Goal: Task Accomplishment & Management: Complete application form

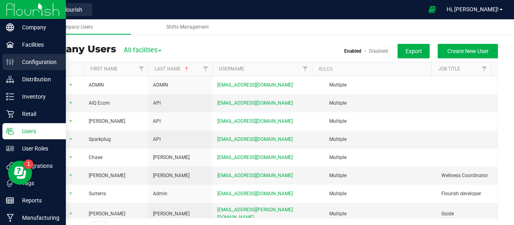
click at [0, 66] on link "Configuration" at bounding box center [33, 62] width 66 height 17
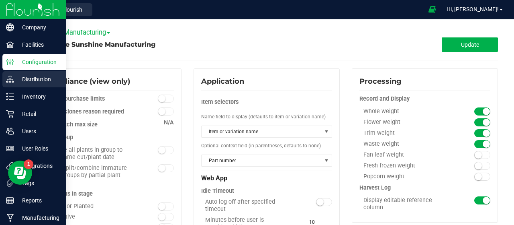
click at [14, 76] on p "Distribution" at bounding box center [38, 79] width 48 height 10
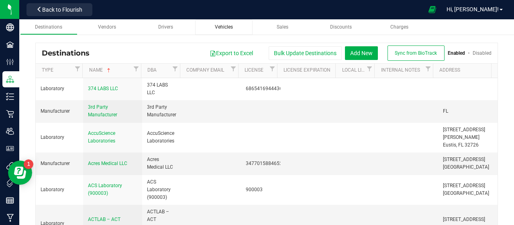
click at [227, 27] on span "Vehicles" at bounding box center [224, 27] width 18 height 6
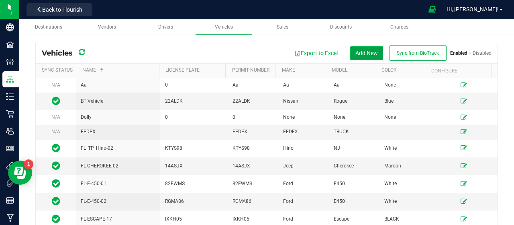
click at [371, 54] on button "Add New" at bounding box center [366, 53] width 33 height 14
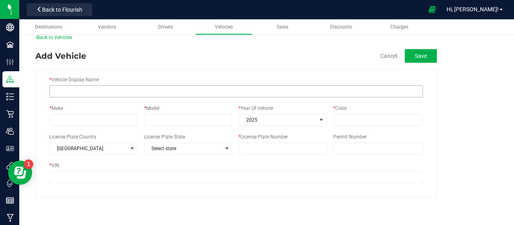
scroll to position [11, 0]
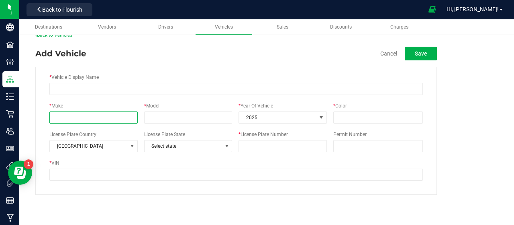
click at [96, 114] on input "* Make" at bounding box center [93, 117] width 88 height 12
type input "Ford"
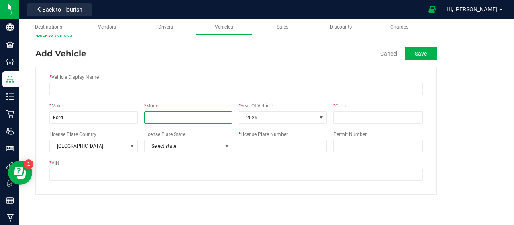
click at [182, 117] on input "* Model" at bounding box center [188, 117] width 88 height 12
type input "Escape"
click at [254, 117] on span "2025" at bounding box center [278, 117] width 78 height 11
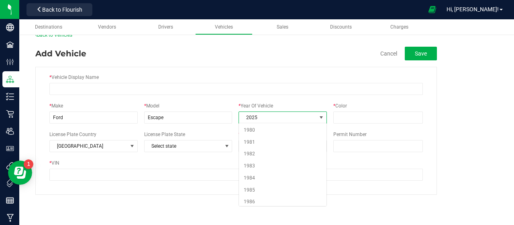
scroll to position [456, 0]
click at [259, 157] on li "2021" at bounding box center [283, 163] width 88 height 12
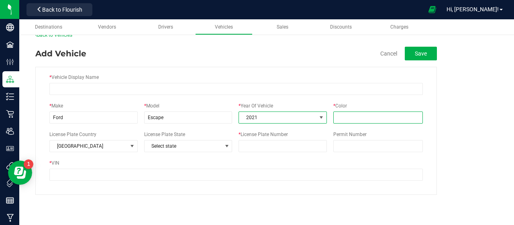
click at [381, 114] on input "* Color" at bounding box center [378, 117] width 90 height 12
type input "Red"
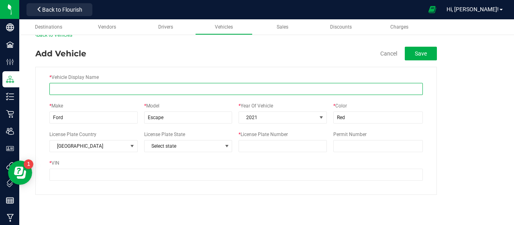
click at [95, 88] on input "* Vehicle Display Name" at bounding box center [236, 89] width 374 height 12
paste input "TX Escape 63"
type input "TX Escape 63"
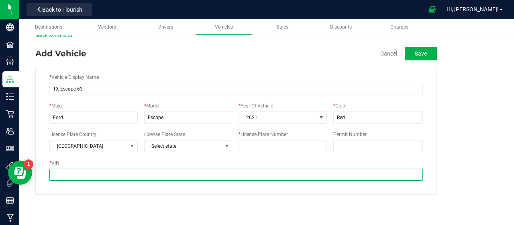
click at [112, 172] on input "* VIN" at bounding box center [236, 174] width 374 height 12
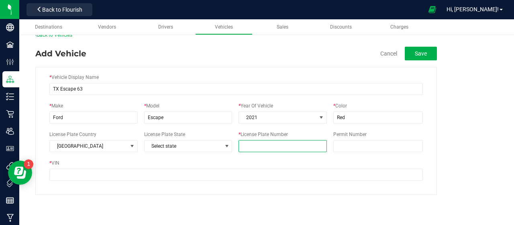
click at [268, 146] on input "* License Plate Number" at bounding box center [283, 146] width 88 height 12
paste input "XJS 4257"
type input "XJS 4257"
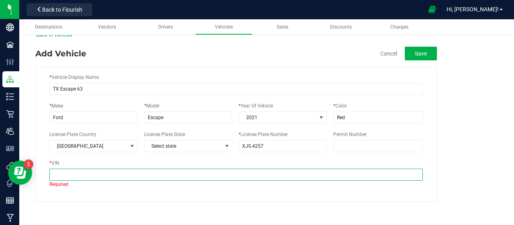
click at [118, 173] on input "* VIN" at bounding box center [236, 174] width 374 height 12
paste input "[US_VEHICLE_IDENTIFICATION_NUMBER]"
type input "[US_VEHICLE_IDENTIFICATION_NUMBER]"
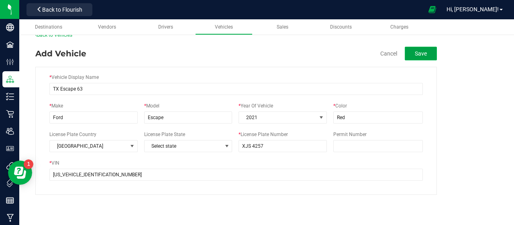
click at [422, 49] on button "Save" at bounding box center [421, 54] width 32 height 14
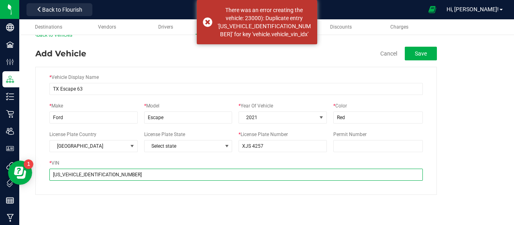
click at [239, 169] on input "[US_VEHICLE_IDENTIFICATION_NUMBER]" at bounding box center [236, 174] width 374 height 12
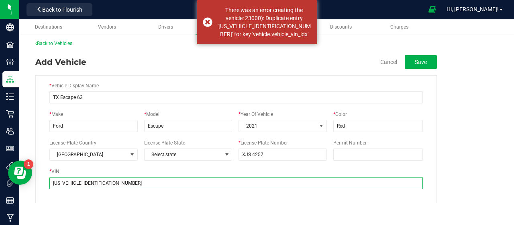
scroll to position [0, 0]
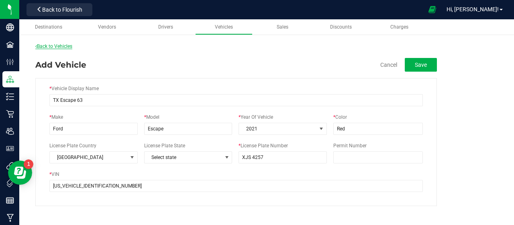
click at [68, 46] on link "Back to Vehicles" at bounding box center [53, 46] width 37 height 6
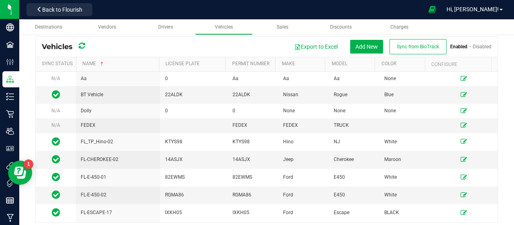
scroll to position [11, 0]
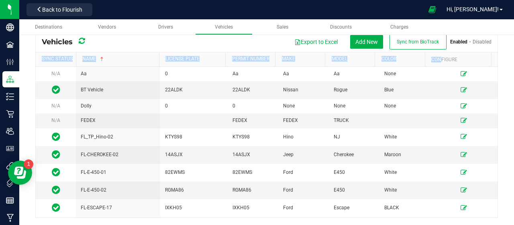
drag, startPoint x: 436, startPoint y: 58, endPoint x: 514, endPoint y: 62, distance: 78.0
click at [514, 62] on div "Destinations Vendors Drivers Vehicles Sales Discounts Charges Vehicles Export t…" at bounding box center [266, 121] width 495 height 205
click at [137, 45] on div "Export to Excel Add New Sync from BioTrack Enabled Disabled" at bounding box center [291, 41] width 401 height 15
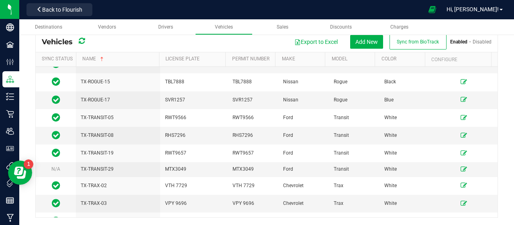
scroll to position [914, 0]
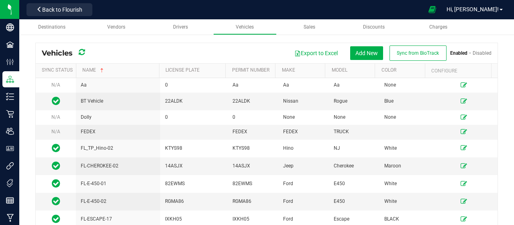
drag, startPoint x: 492, startPoint y: 67, endPoint x: 513, endPoint y: 71, distance: 22.1
click at [514, 72] on div "Destinations Vendors Drivers Vehicles Sales Discounts Charges Vehicles Export t…" at bounding box center [266, 121] width 495 height 205
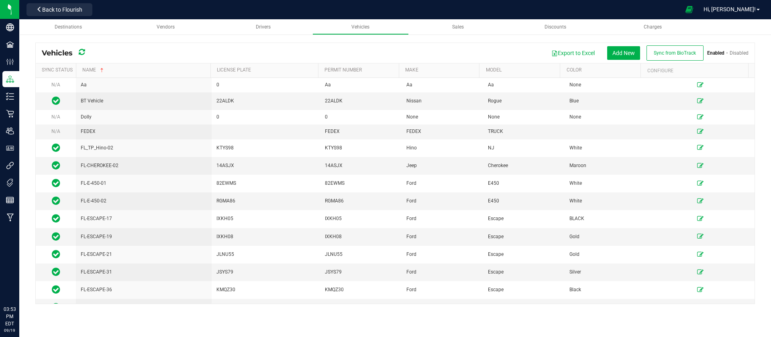
click at [491, 40] on div "Vehicles Export to Excel Add New Sync from BioTrack Enabled Disabled Sync Statu…" at bounding box center [395, 174] width 752 height 278
drag, startPoint x: 702, startPoint y: 74, endPoint x: 771, endPoint y: 77, distance: 68.8
click at [514, 77] on div "Vehicles Export to Excel Add New Sync from BioTrack Enabled Disabled Sync Statu…" at bounding box center [395, 174] width 752 height 278
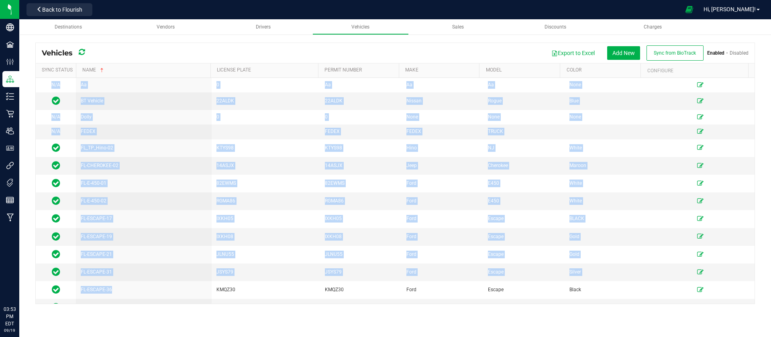
drag, startPoint x: 160, startPoint y: 297, endPoint x: 771, endPoint y: 284, distance: 611.1
click at [514, 224] on div "Vehicles Export to Excel Add New Sync from BioTrack Enabled Disabled Sync Statu…" at bounding box center [395, 174] width 752 height 278
click at [196, 56] on div "Export to Excel Add New Sync from BioTrack Enabled Disabled" at bounding box center [420, 52] width 658 height 15
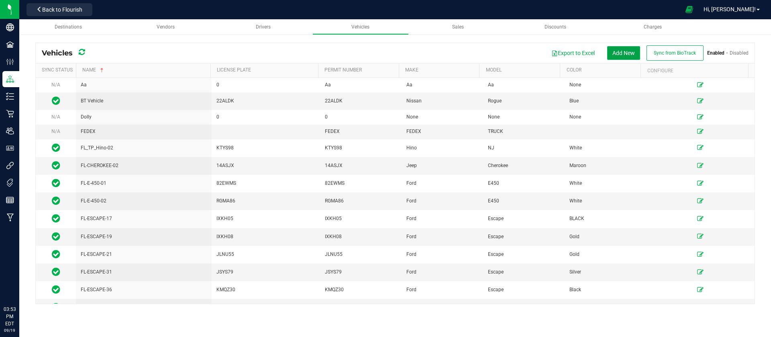
click at [514, 54] on button "Add New" at bounding box center [623, 53] width 33 height 14
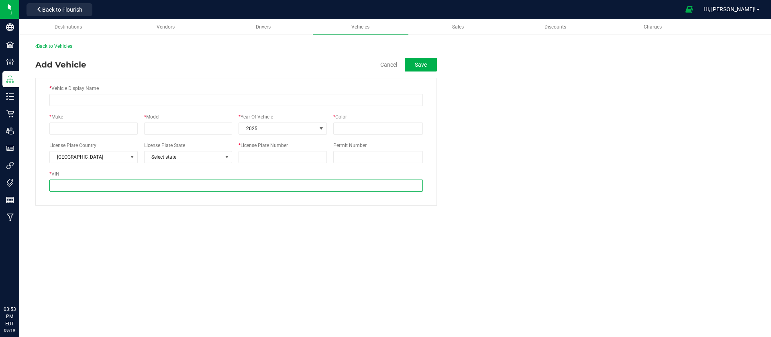
click at [119, 191] on input "* VIN" at bounding box center [236, 186] width 374 height 12
paste input "[US_VEHICLE_IDENTIFICATION_NUMBER]"
type input "[US_VEHICLE_IDENTIFICATION_NUMBER]"
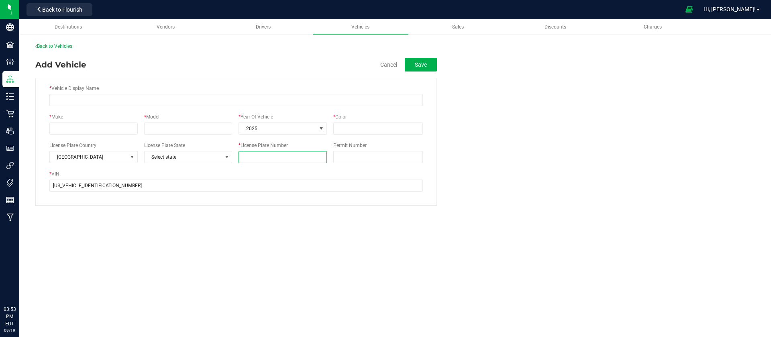
click at [270, 153] on input "* License Plate Number" at bounding box center [283, 157] width 88 height 12
paste input "XJS 4257"
type input "XJS 4257"
click at [203, 156] on span "Select state" at bounding box center [184, 156] width 78 height 11
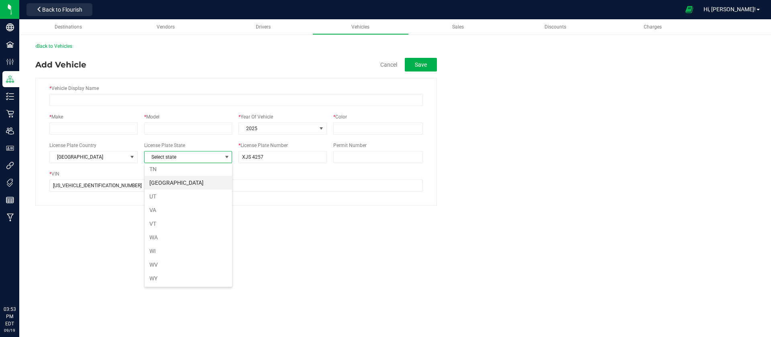
click at [159, 183] on li "[GEOGRAPHIC_DATA]" at bounding box center [189, 183] width 88 height 14
click at [197, 132] on input "* Model" at bounding box center [188, 129] width 88 height 12
type input "Escape"
click at [86, 131] on input "* Make" at bounding box center [93, 129] width 88 height 12
type input "Ford"
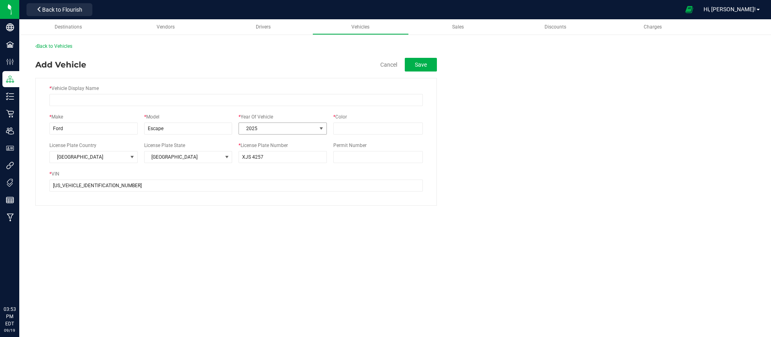
click at [293, 128] on span "2025" at bounding box center [278, 128] width 78 height 11
click at [286, 161] on li "2021" at bounding box center [283, 163] width 88 height 12
click at [367, 120] on div "* Color" at bounding box center [378, 123] width 90 height 21
click at [367, 128] on input "* Color" at bounding box center [378, 129] width 90 height 12
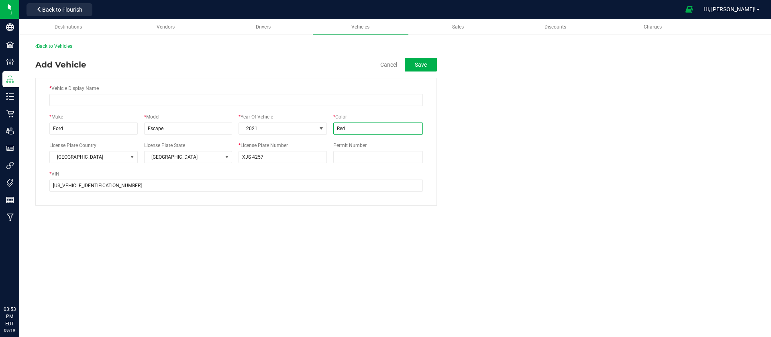
type input "Red"
click at [109, 95] on input "* Vehicle Display Name" at bounding box center [236, 100] width 374 height 12
paste input "TX Escape 63"
click at [61, 98] on input "TX Escape 63" at bounding box center [236, 100] width 374 height 12
drag, startPoint x: 76, startPoint y: 98, endPoint x: 59, endPoint y: 99, distance: 16.5
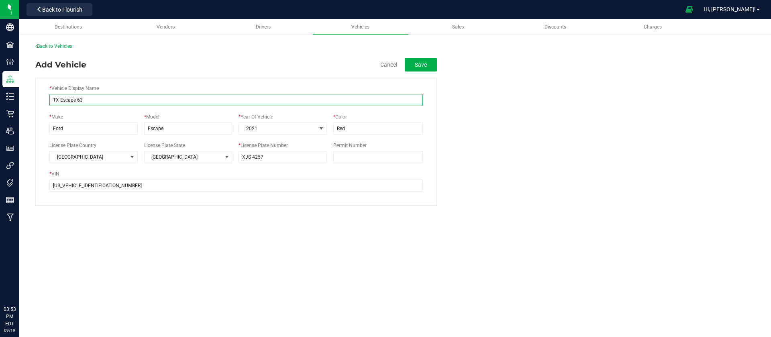
click at [59, 99] on input "TX Escape 63" at bounding box center [236, 100] width 374 height 12
type input "TX-ESCAPE-63"
click at [427, 65] on button "Save" at bounding box center [421, 65] width 32 height 14
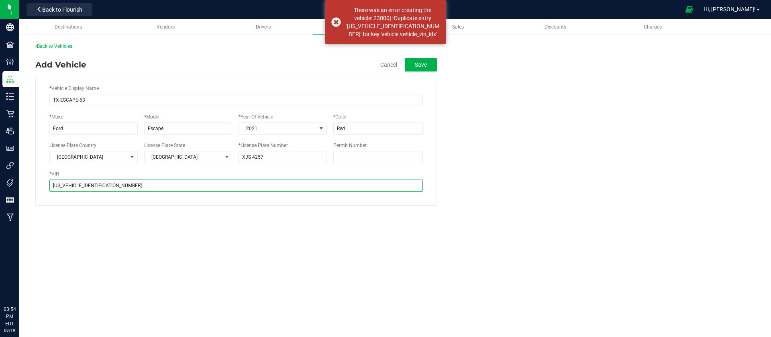
click at [134, 190] on input "[US_VEHICLE_IDENTIFICATION_NUMBER]" at bounding box center [236, 186] width 374 height 12
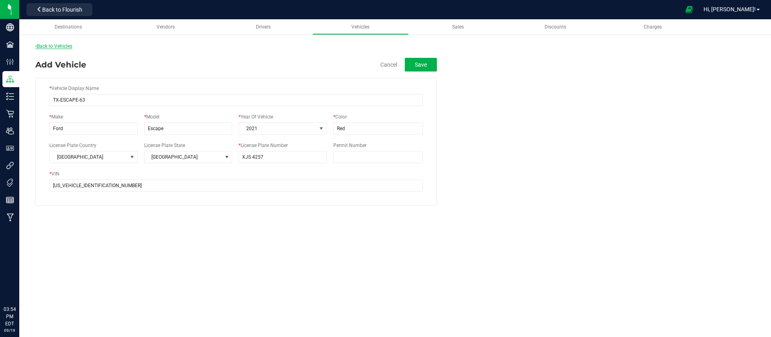
click at [59, 44] on link "Back to Vehicles" at bounding box center [53, 46] width 37 height 6
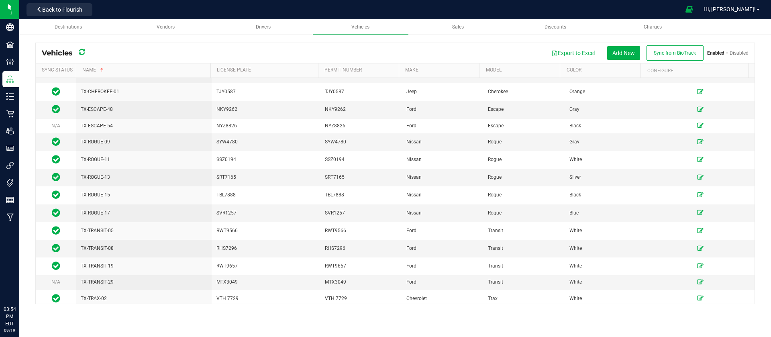
scroll to position [966, 0]
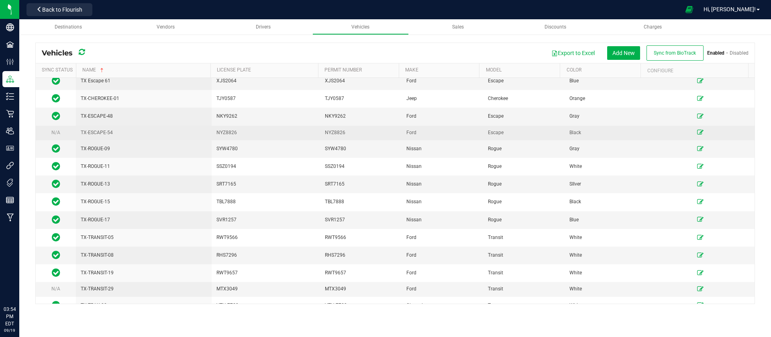
click at [514, 130] on icon at bounding box center [700, 132] width 6 height 5
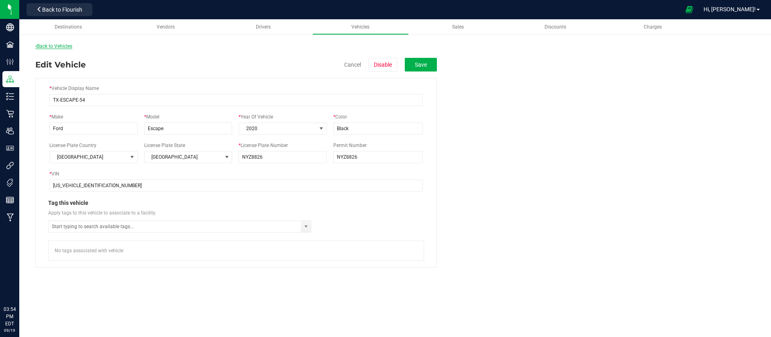
click at [47, 48] on link "Back to Vehicles" at bounding box center [53, 46] width 37 height 6
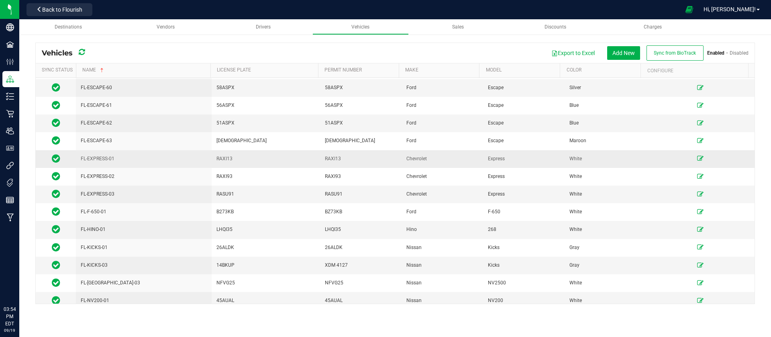
scroll to position [241, 0]
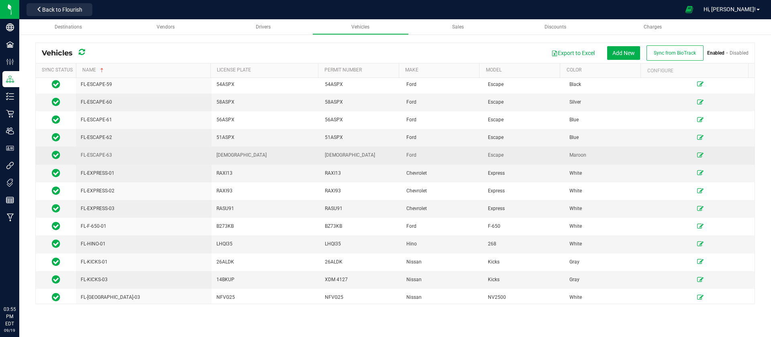
click at [514, 157] on icon at bounding box center [700, 155] width 6 height 5
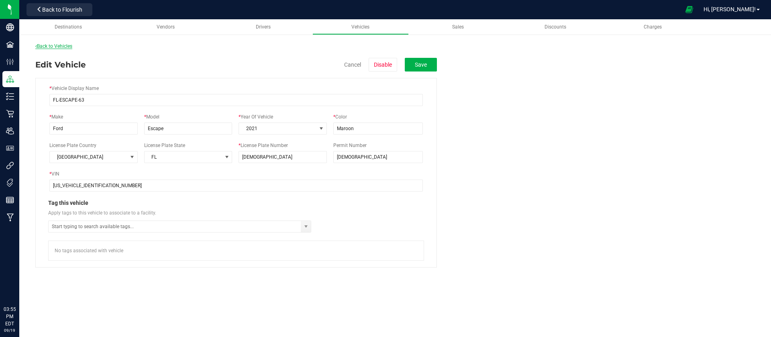
click at [55, 47] on link "Back to Vehicles" at bounding box center [53, 46] width 37 height 6
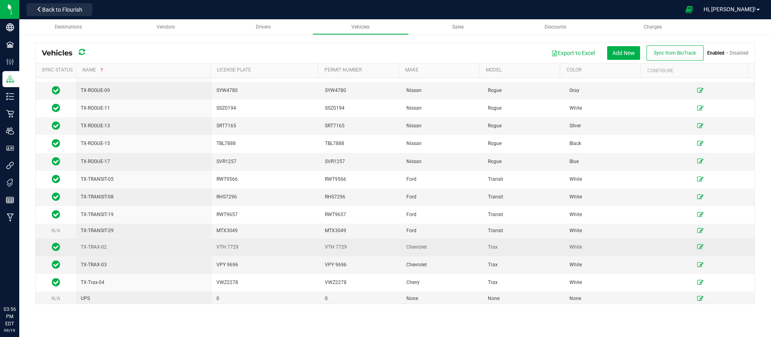
scroll to position [1026, 0]
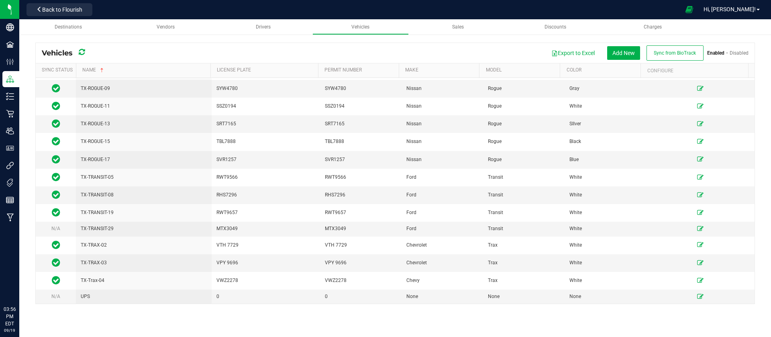
click at [514, 163] on div "Vehicles Export to Excel Add New Sync from BioTrack Enabled Disabled Sync Statu…" at bounding box center [395, 174] width 752 height 278
